Goal: Register for event/course: Sign up to attend an event or enroll in a course

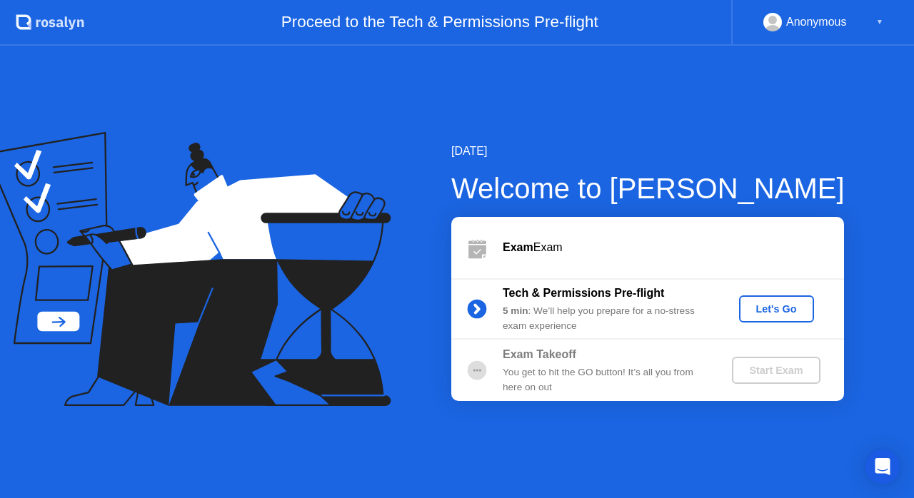
click at [797, 311] on div "Let's Go" at bounding box center [777, 308] width 64 height 11
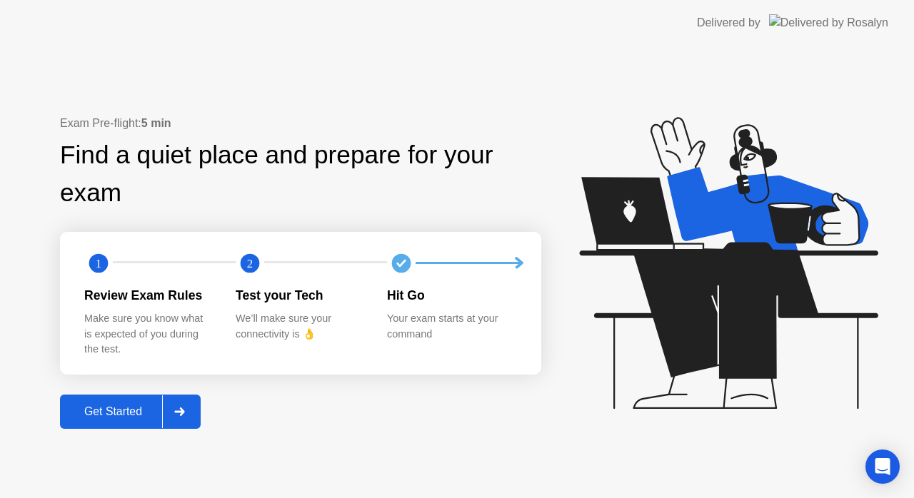
click at [116, 400] on button "Get Started" at bounding box center [130, 412] width 141 height 34
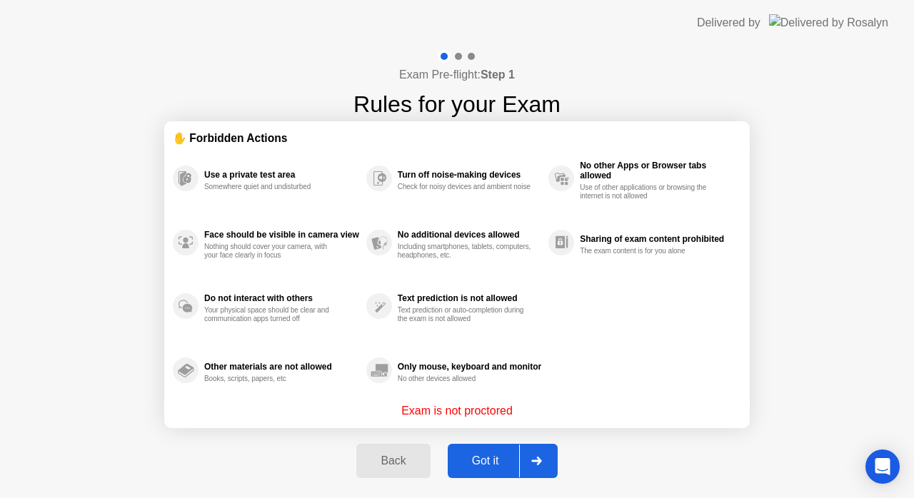
click at [493, 446] on button "Got it" at bounding box center [503, 461] width 110 height 34
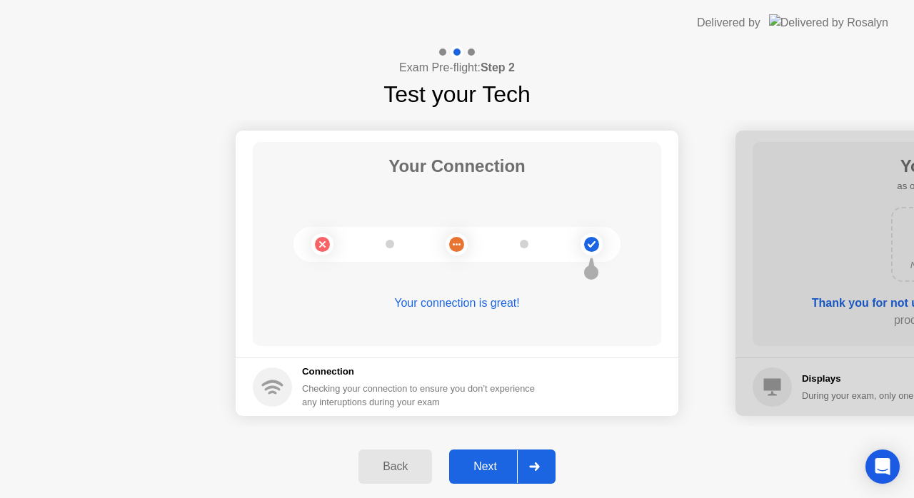
click at [503, 460] on div "Next" at bounding box center [485, 466] width 64 height 13
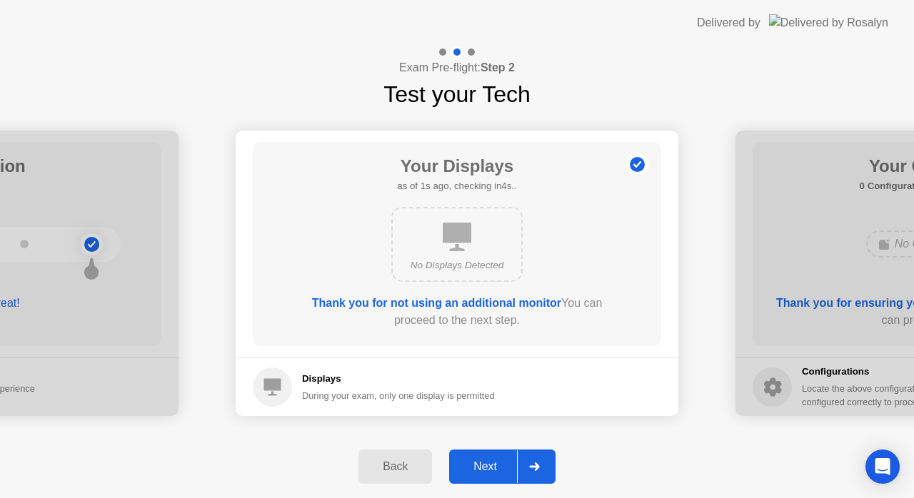
click at [503, 460] on div "Next" at bounding box center [485, 466] width 64 height 13
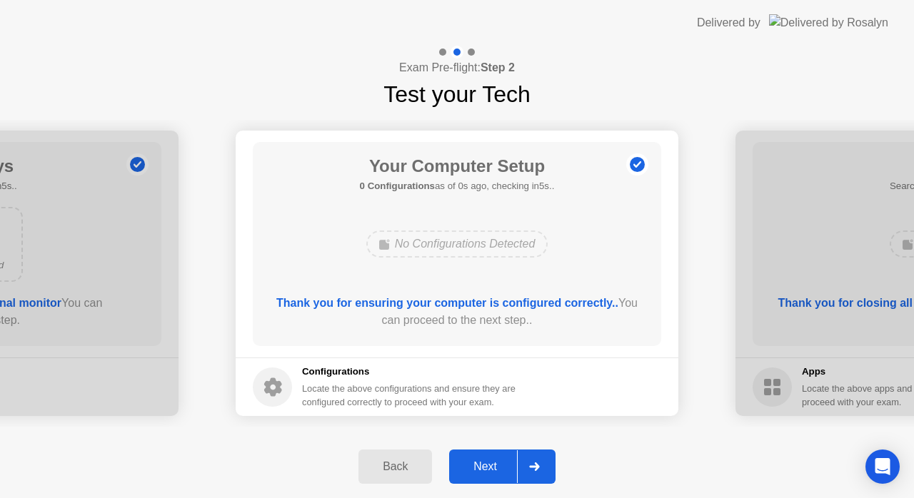
click at [503, 460] on div "Next" at bounding box center [485, 466] width 64 height 13
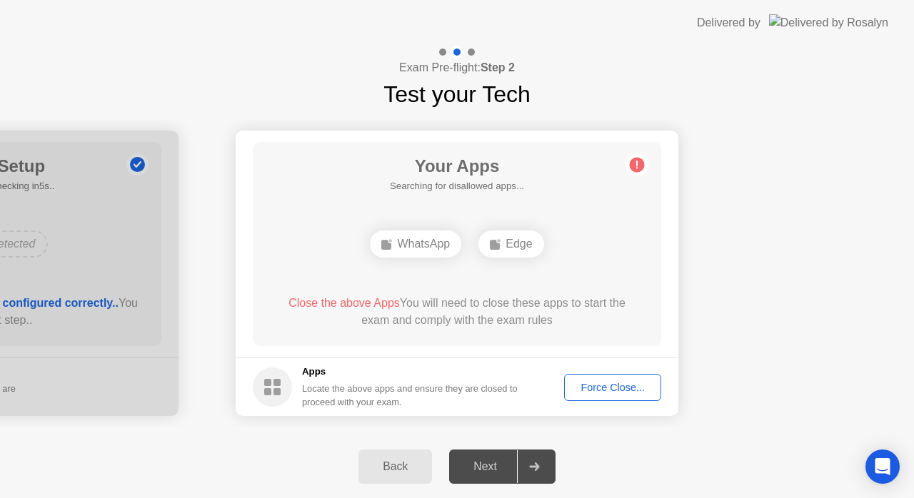
click at [598, 399] on button "Force Close..." at bounding box center [612, 387] width 97 height 27
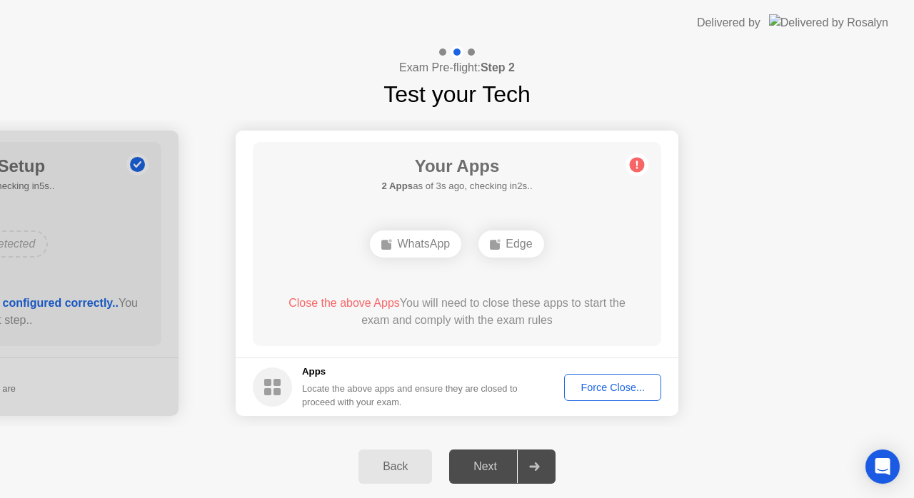
click at [627, 377] on button "Force Close..." at bounding box center [612, 387] width 97 height 27
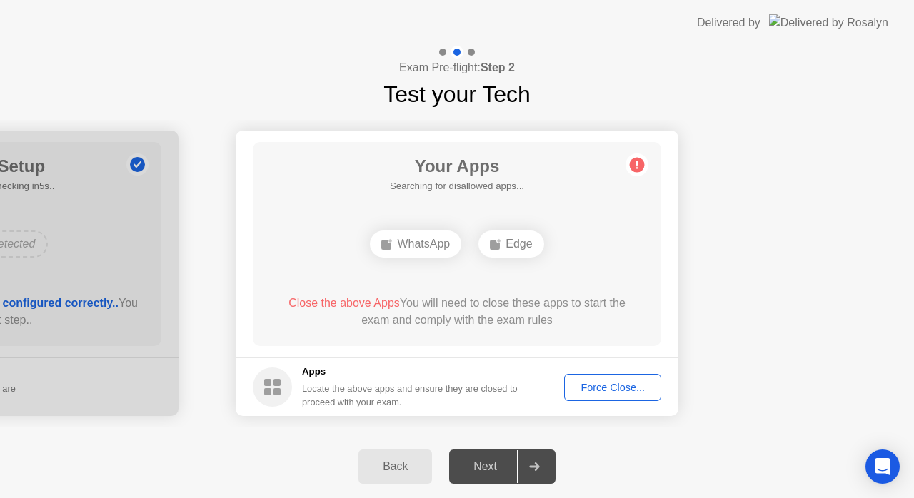
drag, startPoint x: 611, startPoint y: 373, endPoint x: 597, endPoint y: 383, distance: 16.8
click at [597, 383] on footer "Apps Locate the above apps and ensure they are closed to proceed with your exam…" at bounding box center [457, 387] width 443 height 59
click at [597, 383] on div "Force Close..." at bounding box center [612, 387] width 87 height 11
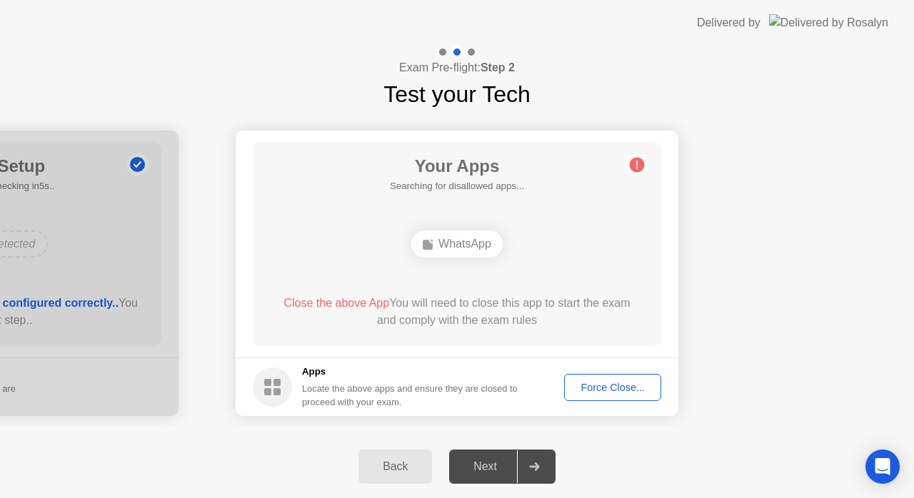
click at [629, 391] on div "Force Close..." at bounding box center [612, 387] width 87 height 11
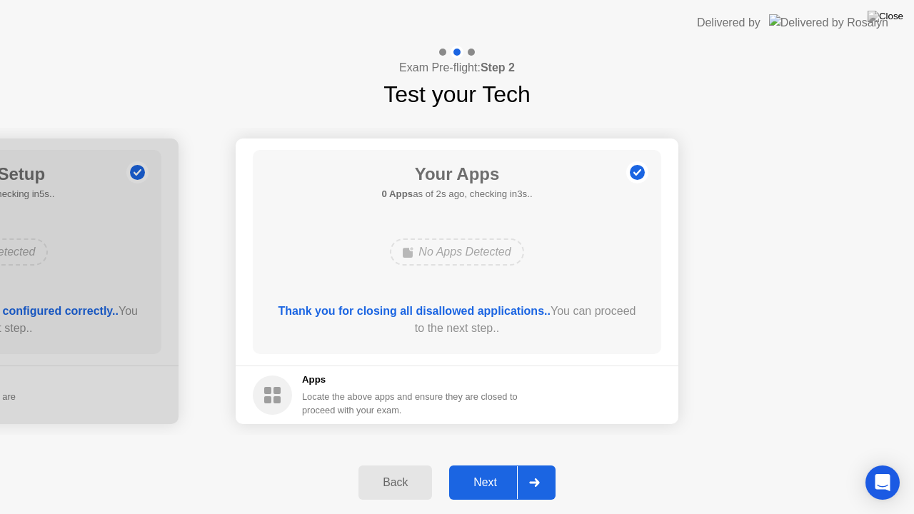
click at [465, 488] on div "Next" at bounding box center [485, 482] width 64 height 13
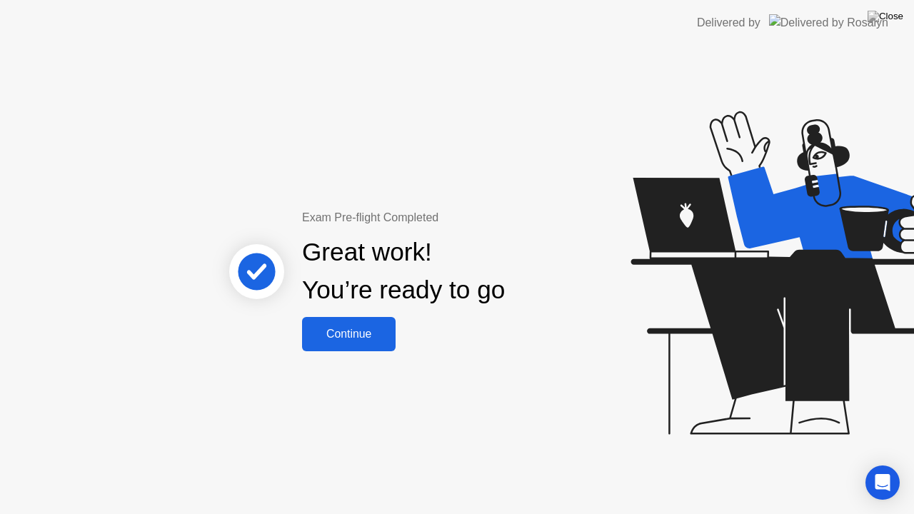
click at [341, 328] on div "Continue" at bounding box center [348, 334] width 85 height 13
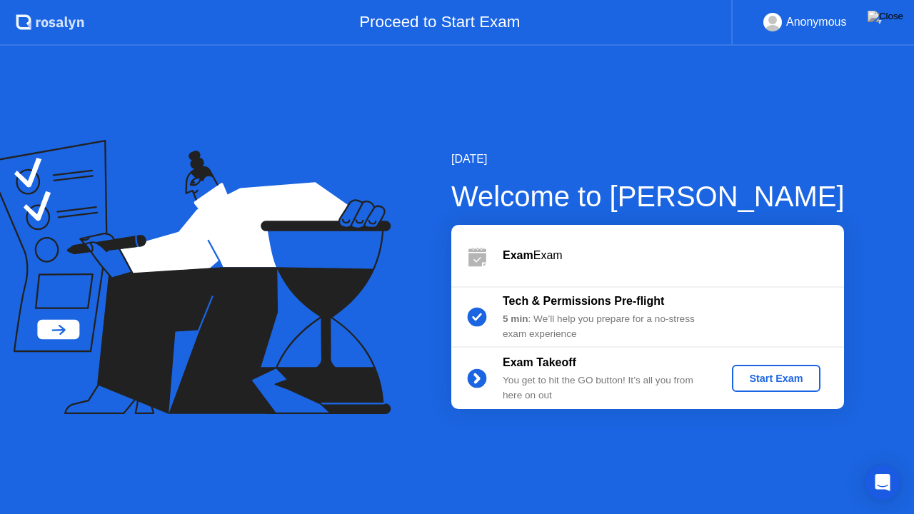
click at [754, 373] on div "Start Exam" at bounding box center [775, 378] width 76 height 11
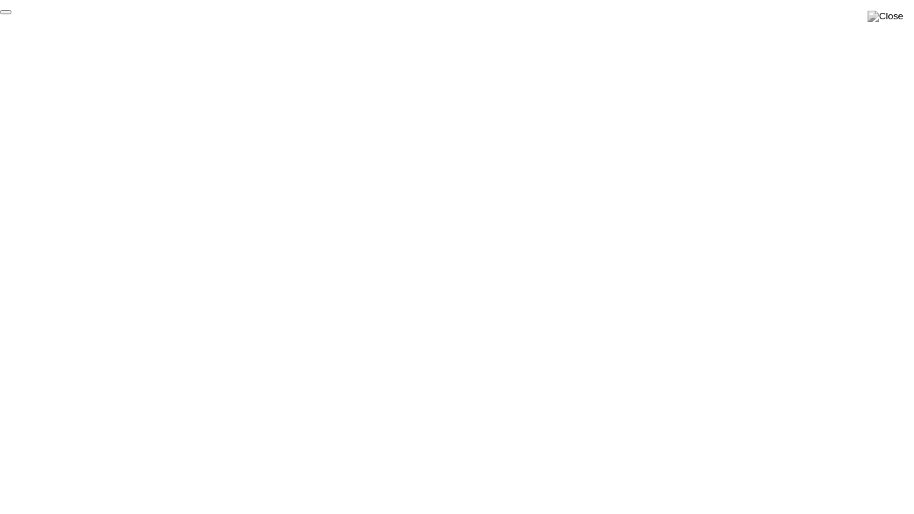
click div "End Proctoring Session"
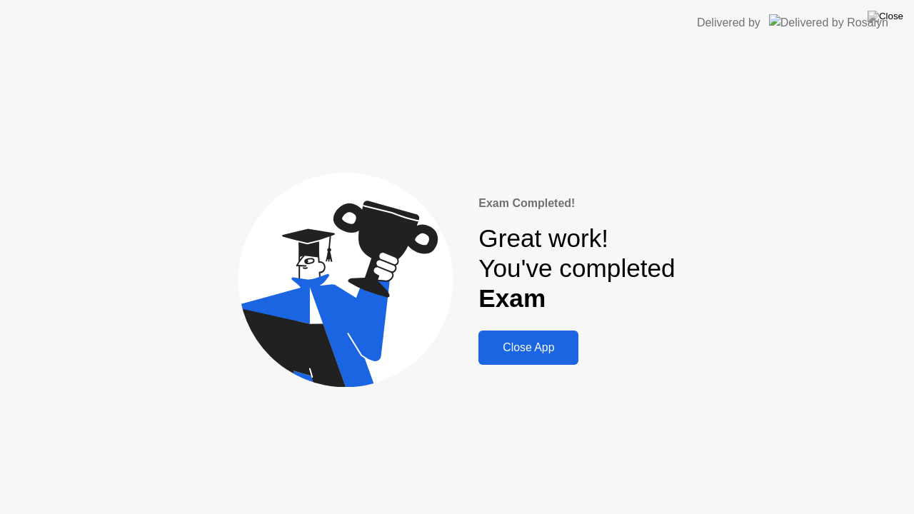
click at [515, 344] on div "Close App" at bounding box center [528, 347] width 91 height 13
